Goal: Obtain resource: Download file/media

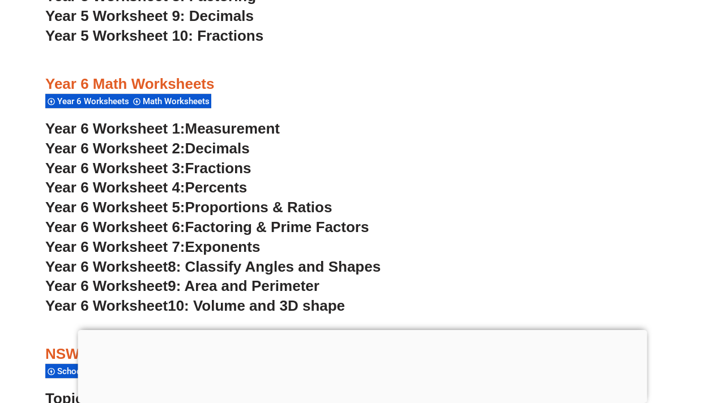
scroll to position [2550, 0]
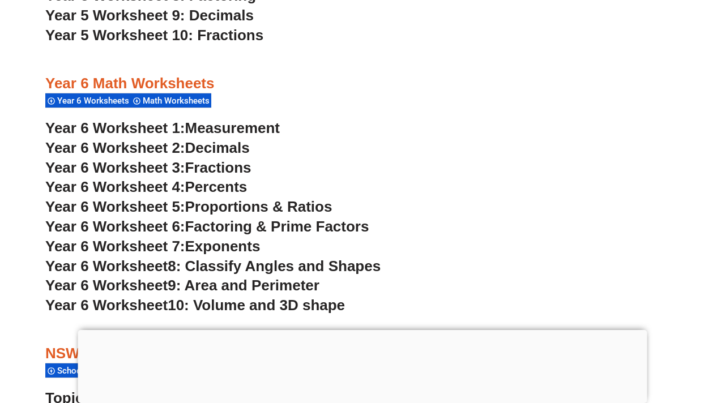
click at [224, 209] on span "Proportions & Ratios" at bounding box center [258, 206] width 147 height 17
